Goal: Information Seeking & Learning: Learn about a topic

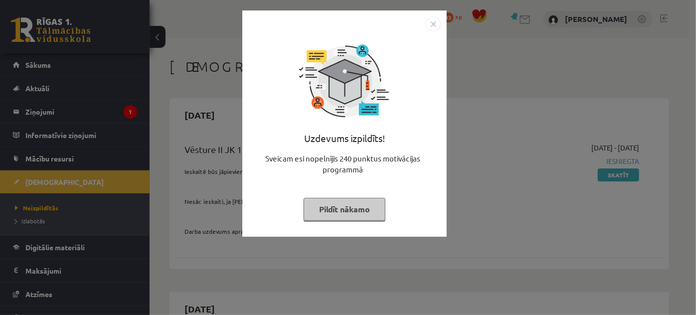
click at [333, 208] on button "Pildīt nākamo" at bounding box center [344, 209] width 82 height 23
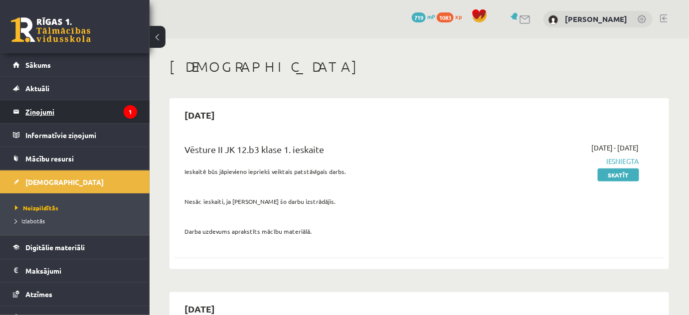
click at [25, 111] on legend "Ziņojumi 1" at bounding box center [81, 111] width 112 height 23
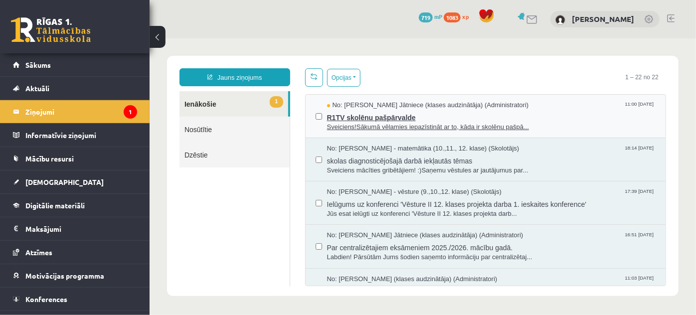
click at [365, 117] on span "R1TV skolēnu pašpārvalde" at bounding box center [490, 116] width 329 height 12
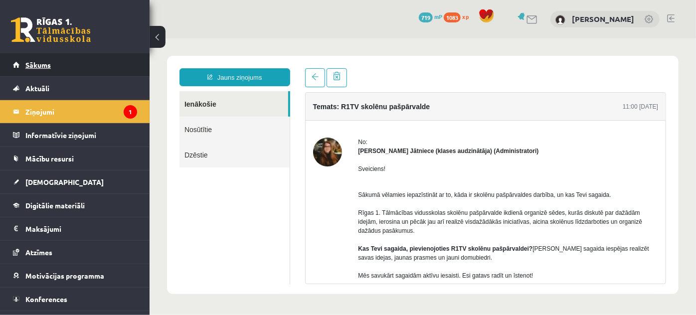
click at [55, 61] on link "Sākums" at bounding box center [75, 64] width 124 height 23
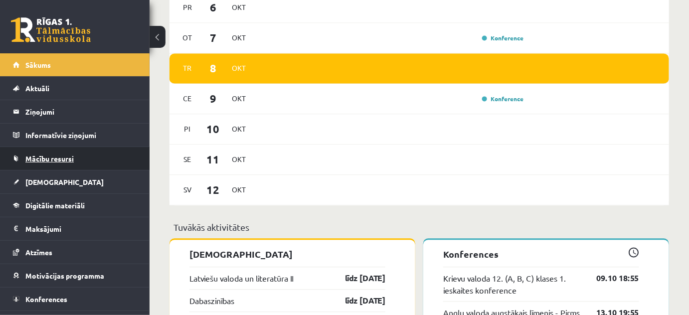
scroll to position [634, 0]
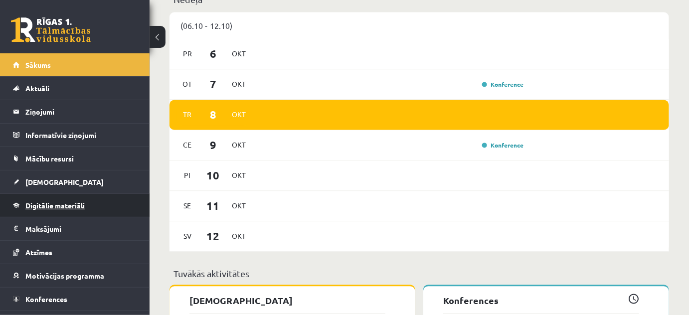
click at [46, 199] on link "Digitālie materiāli" at bounding box center [75, 205] width 124 height 23
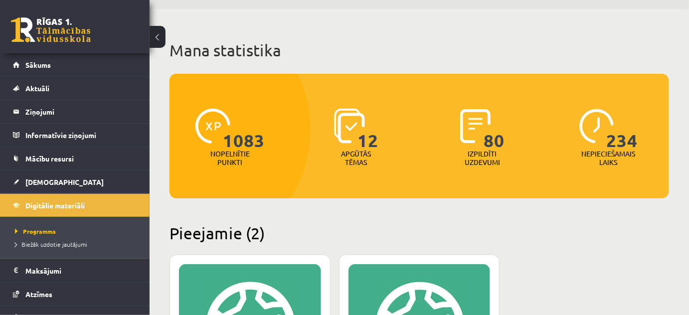
scroll to position [45, 0]
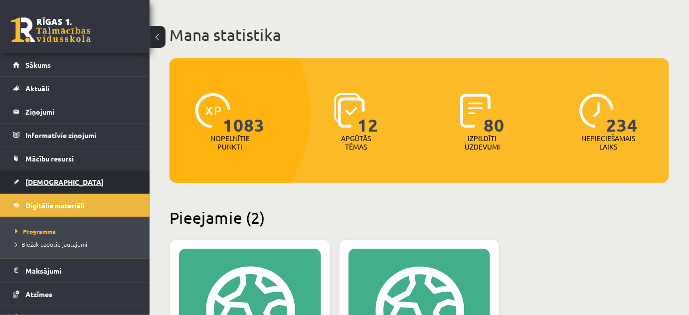
click at [44, 181] on span "[DEMOGRAPHIC_DATA]" at bounding box center [64, 181] width 78 height 9
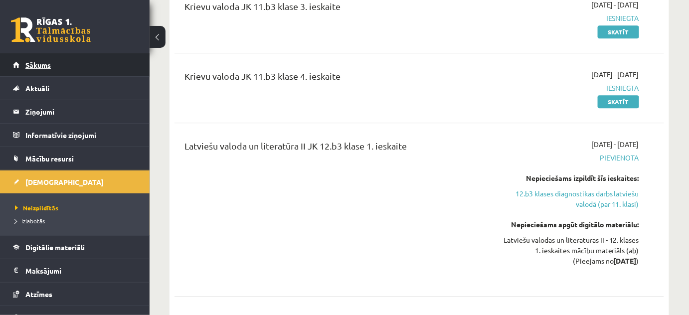
click at [45, 58] on link "Sākums" at bounding box center [75, 64] width 124 height 23
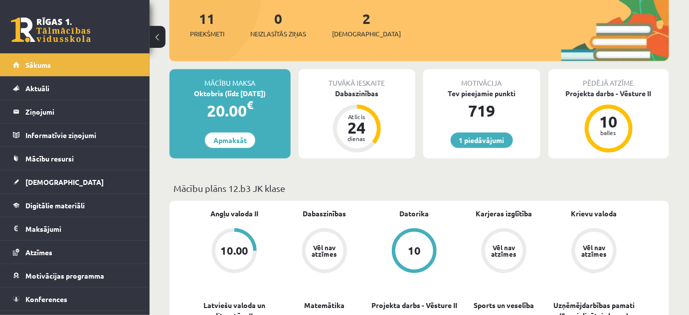
scroll to position [136, 0]
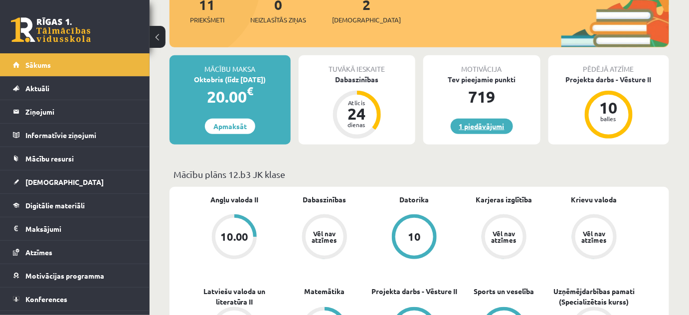
click at [477, 126] on link "1 piedāvājumi" at bounding box center [481, 126] width 62 height 15
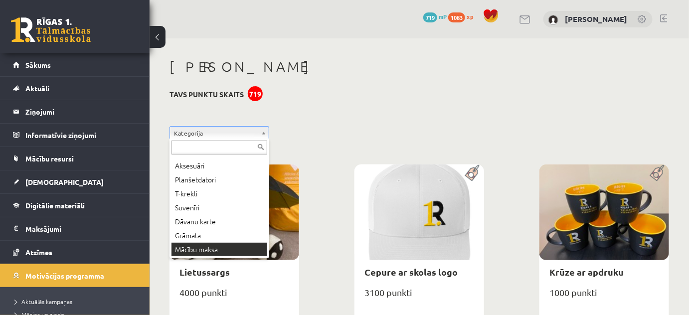
scroll to position [54, 0]
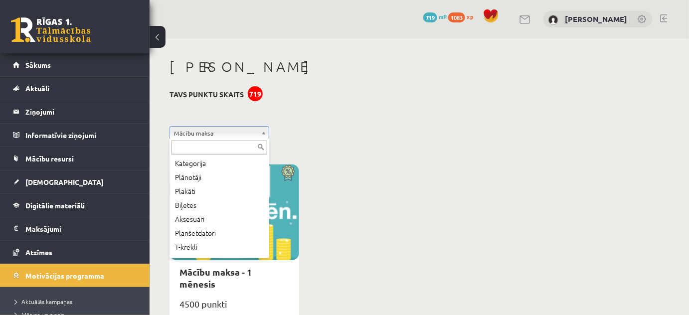
scroll to position [54, 0]
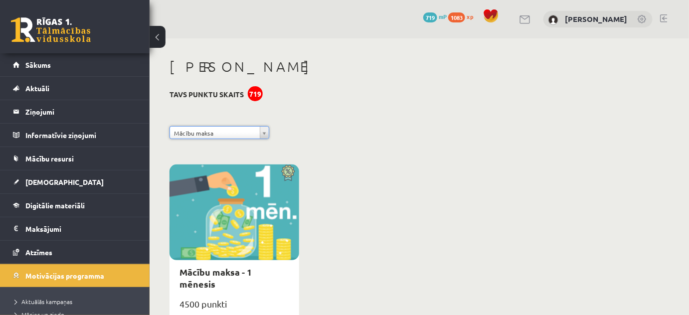
drag, startPoint x: 266, startPoint y: 132, endPoint x: 405, endPoint y: 65, distance: 154.7
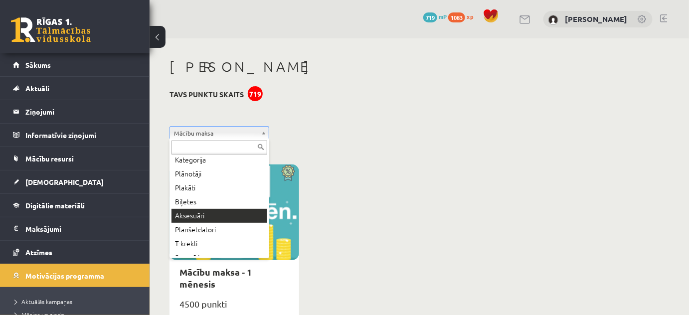
scroll to position [0, 0]
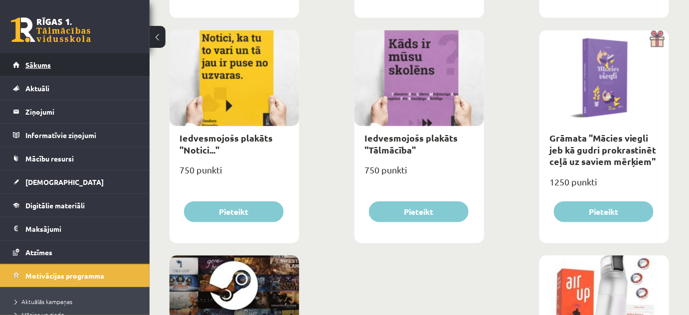
click at [36, 66] on span "Sākums" at bounding box center [37, 64] width 25 height 9
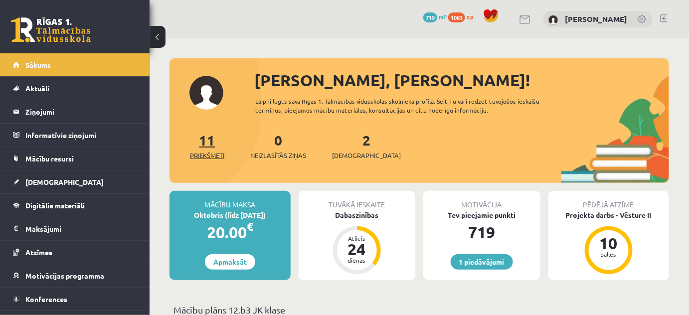
click at [205, 147] on link "11 Priekšmeti" at bounding box center [207, 145] width 34 height 29
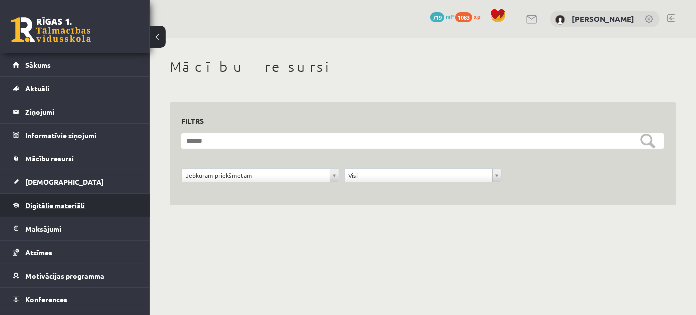
click at [57, 209] on link "Digitālie materiāli" at bounding box center [75, 205] width 124 height 23
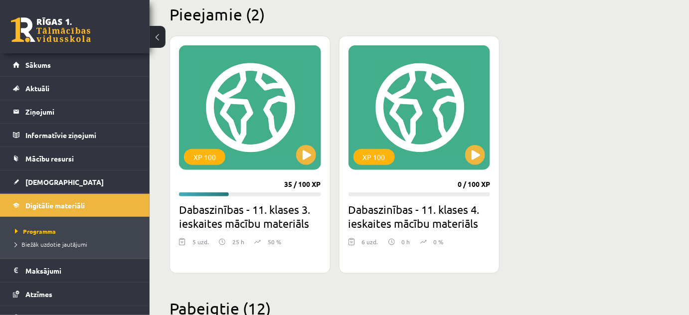
scroll to position [209, 0]
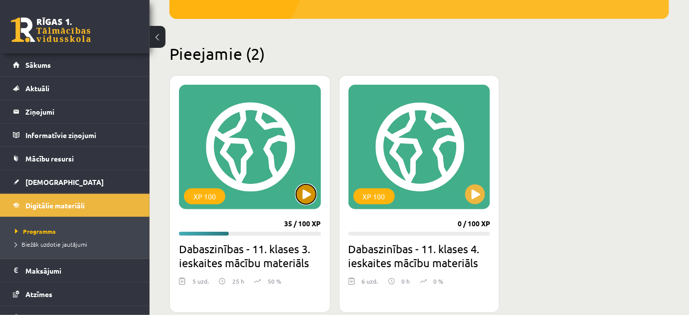
click at [307, 187] on button at bounding box center [306, 194] width 20 height 20
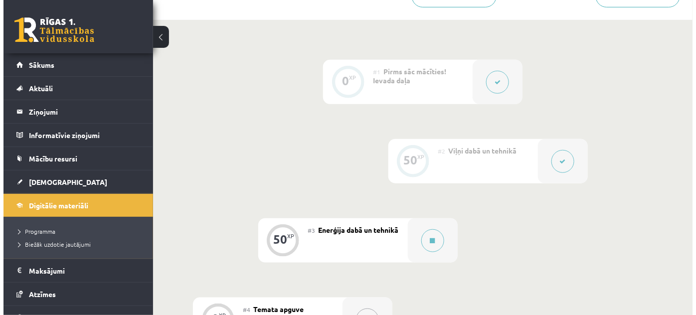
scroll to position [272, 0]
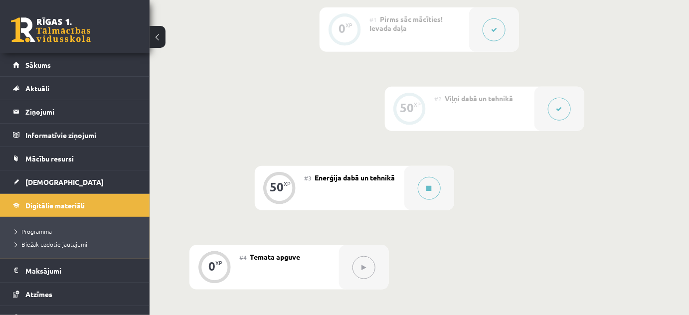
click at [555, 109] on button at bounding box center [559, 109] width 23 height 23
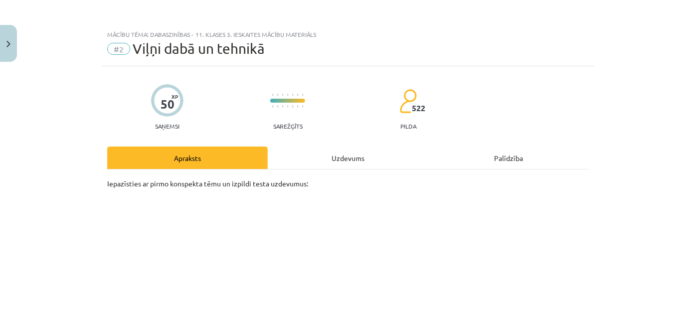
scroll to position [90, 0]
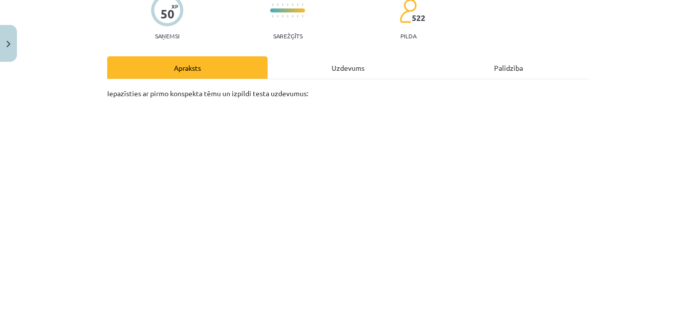
click at [369, 72] on div "Uzdevums" at bounding box center [348, 67] width 160 height 22
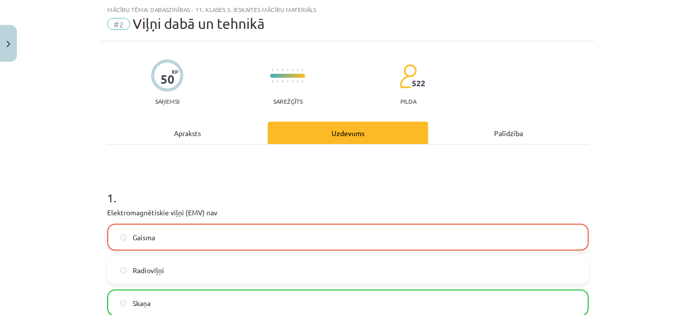
scroll to position [116, 0]
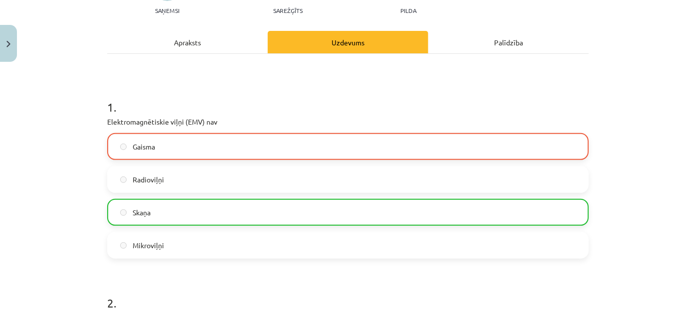
click at [182, 42] on div "Apraksts" at bounding box center [187, 42] width 160 height 22
